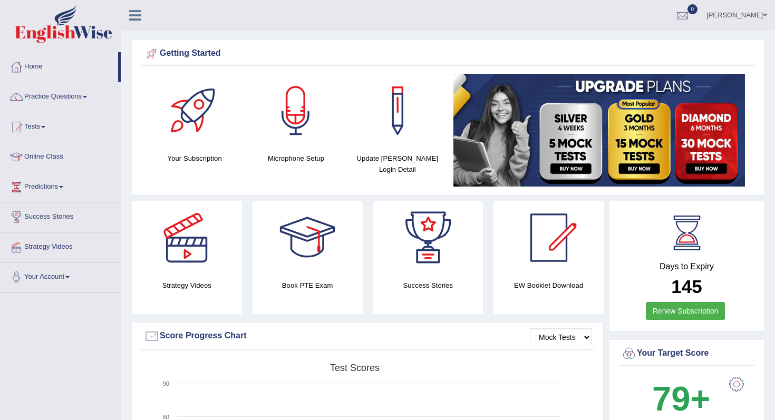
click at [40, 130] on link "Tests" at bounding box center [61, 125] width 120 height 26
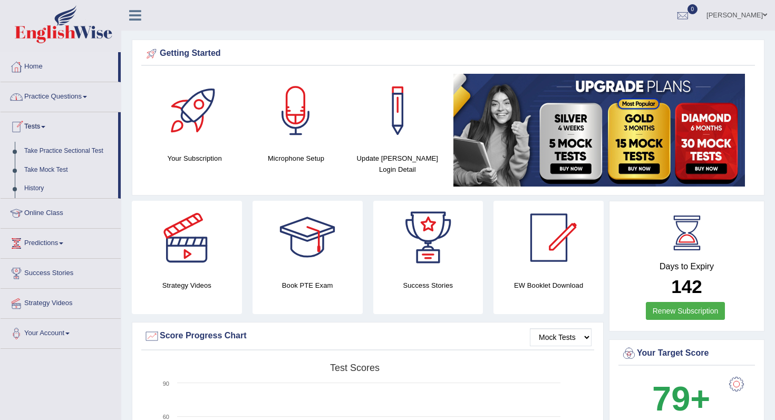
click at [40, 130] on link "Tests" at bounding box center [60, 125] width 118 height 26
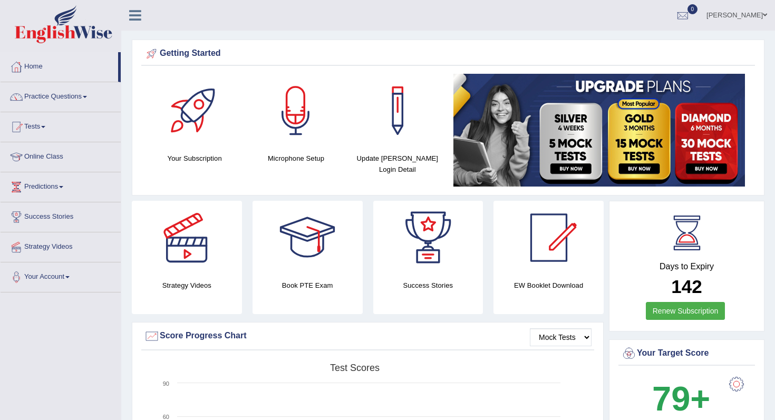
click at [40, 157] on link "Online Class" at bounding box center [61, 155] width 120 height 26
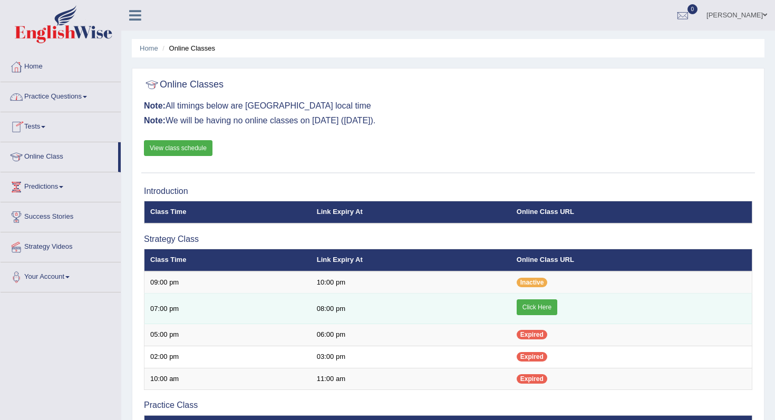
click at [535, 309] on link "Click Here" at bounding box center [537, 308] width 41 height 16
click at [531, 306] on link "Click Here" at bounding box center [537, 308] width 41 height 16
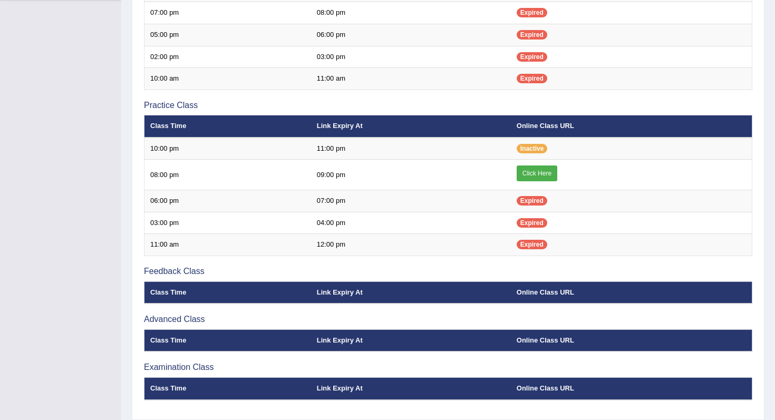
scroll to position [299, 0]
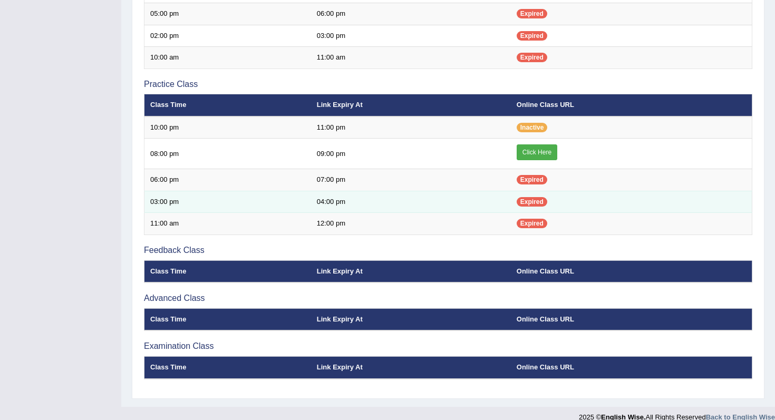
scroll to position [326, 0]
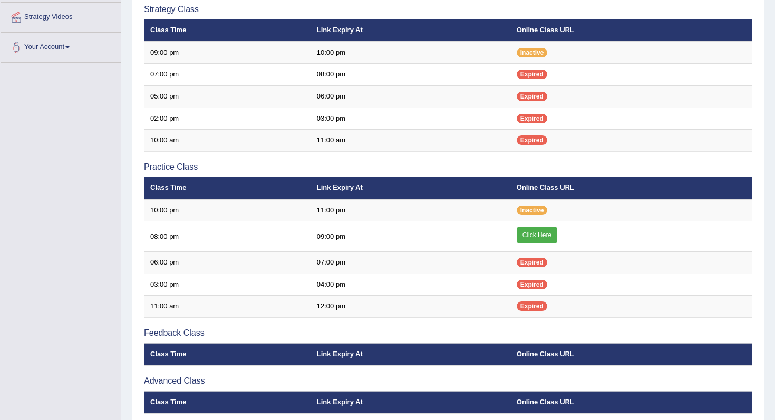
scroll to position [227, 0]
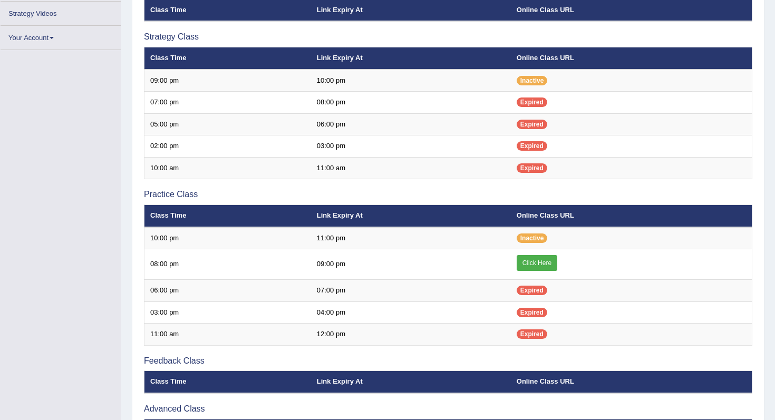
scroll to position [225, 0]
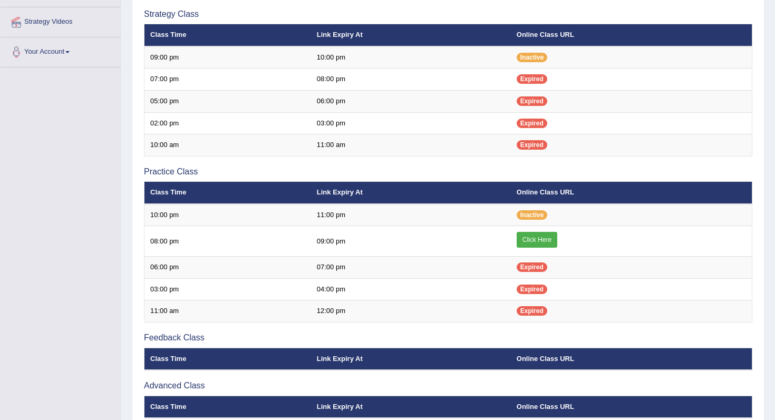
click at [369, 393] on div "Introduction Class Time Link Expiry At Online Class URL Strategy Class Class Ti…" at bounding box center [448, 218] width 614 height 525
click at [359, 0] on div "Introduction Class Time Link Expiry At Online Class URL Strategy Class Class Ti…" at bounding box center [448, 218] width 614 height 525
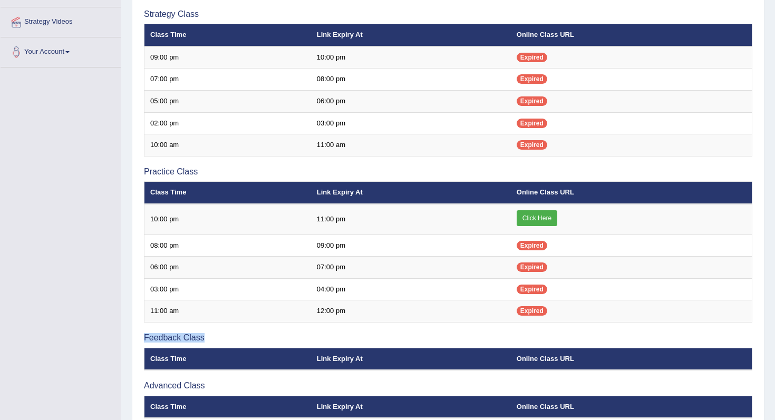
drag, startPoint x: 363, startPoint y: 341, endPoint x: 294, endPoint y: -84, distance: 430.8
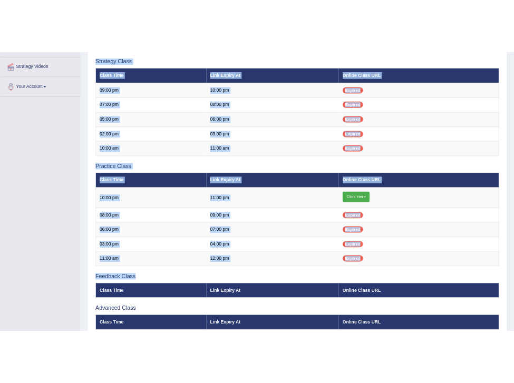
scroll to position [136, 0]
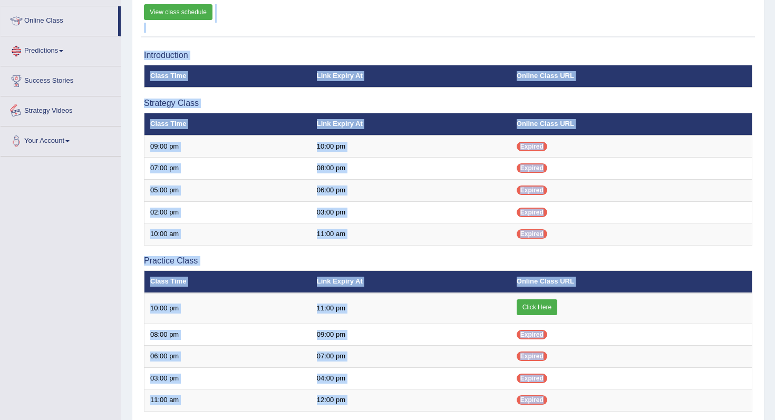
click at [42, 231] on div "Toggle navigation Home Practice Questions Speaking Practice Read Aloud Repeat S…" at bounding box center [387, 234] width 775 height 741
